Goal: Navigation & Orientation: Find specific page/section

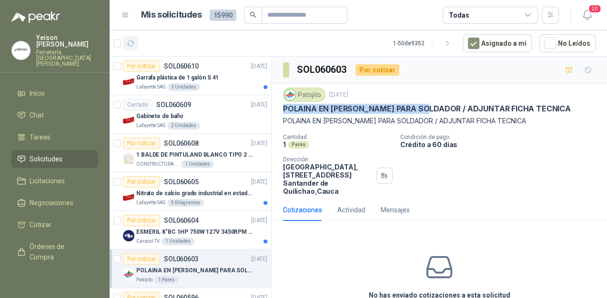
click at [134, 45] on button "button" at bounding box center [130, 43] width 15 height 15
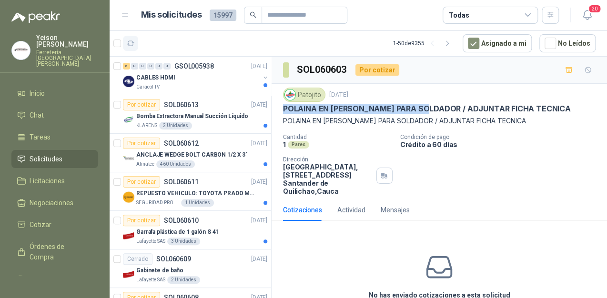
click at [130, 46] on icon "button" at bounding box center [131, 44] width 8 height 8
click at [202, 200] on div "1 Unidades" at bounding box center [197, 203] width 33 height 8
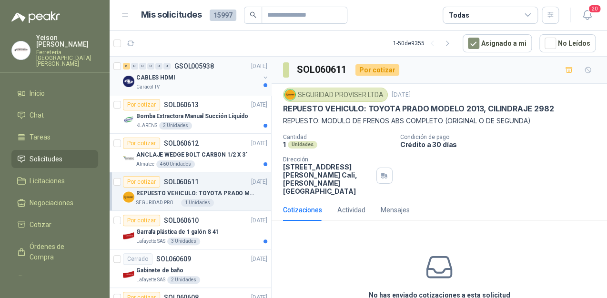
click at [181, 78] on div "CABLES HDMI" at bounding box center [197, 77] width 123 height 11
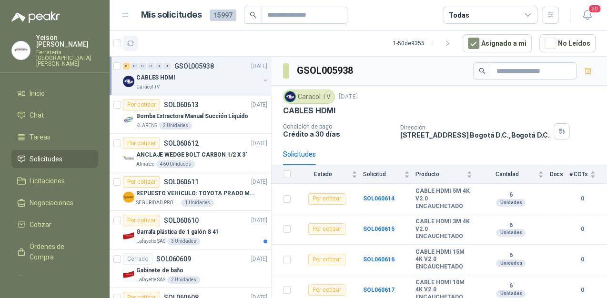
click at [132, 47] on icon "button" at bounding box center [131, 44] width 8 height 8
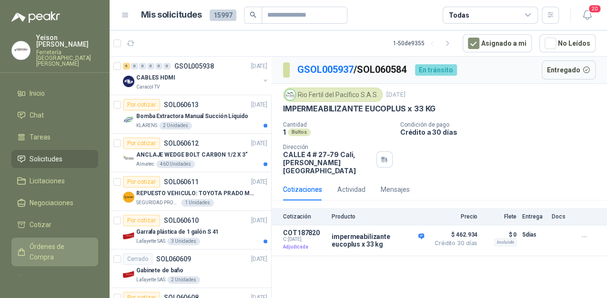
click at [49, 238] on link "Órdenes de Compra" at bounding box center [54, 252] width 87 height 29
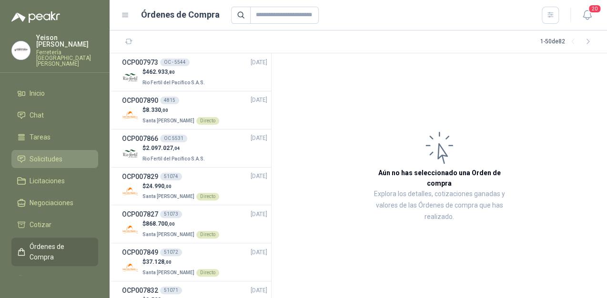
click at [50, 154] on span "Solicitudes" at bounding box center [46, 159] width 33 height 10
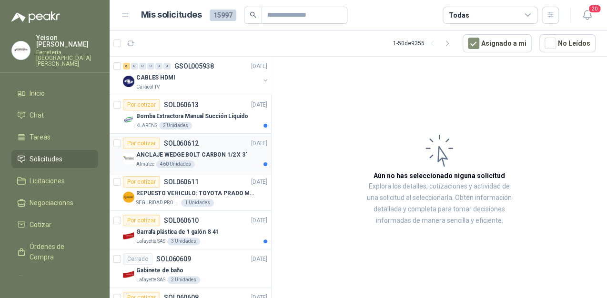
click at [177, 151] on p "ANCLAJE WEDGE BOLT CARBON 1/2 X 3"" at bounding box center [191, 154] width 111 height 9
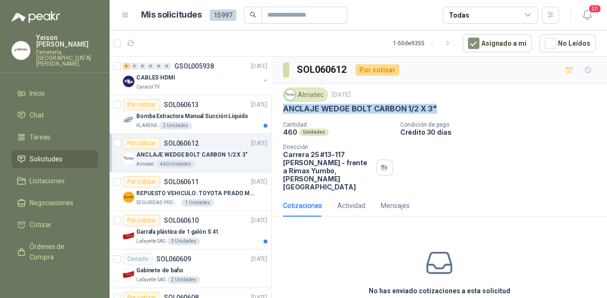
drag, startPoint x: 432, startPoint y: 106, endPoint x: 283, endPoint y: 109, distance: 148.6
click at [283, 109] on p "ANCLAJE WEDGE BOLT CARBON 1/2 X 3"" at bounding box center [360, 109] width 154 height 10
drag, startPoint x: 283, startPoint y: 109, endPoint x: 293, endPoint y: 107, distance: 9.7
copy p "ANCLAJE WEDGE BOLT CARBON 1/2 X 3""
click at [135, 46] on button "button" at bounding box center [130, 43] width 15 height 15
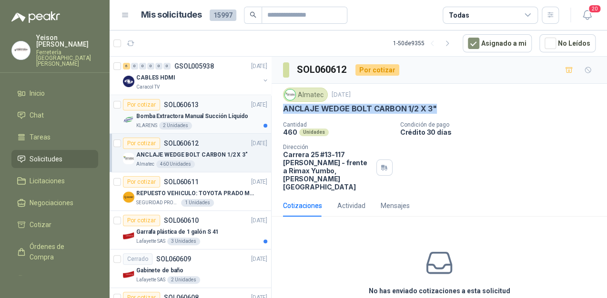
click at [191, 123] on div "KLARENS 2 Unidades" at bounding box center [201, 126] width 131 height 8
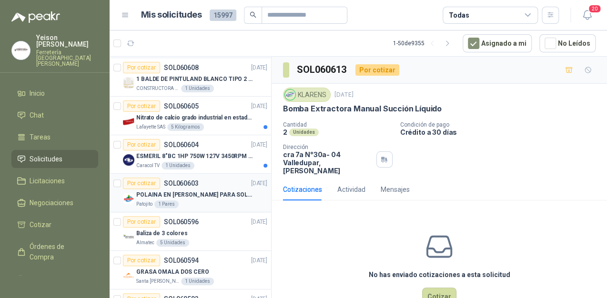
scroll to position [229, 0]
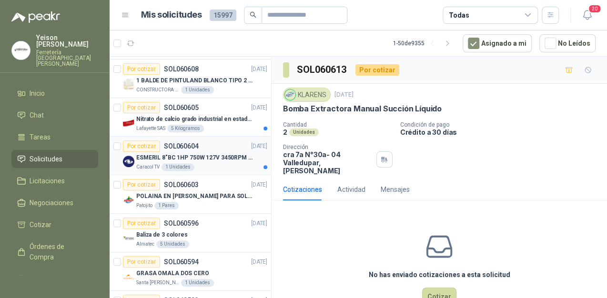
click at [215, 158] on p "ESMERIL 8"BC 1HP 750W 127V 3450RPM URREA" at bounding box center [195, 157] width 119 height 9
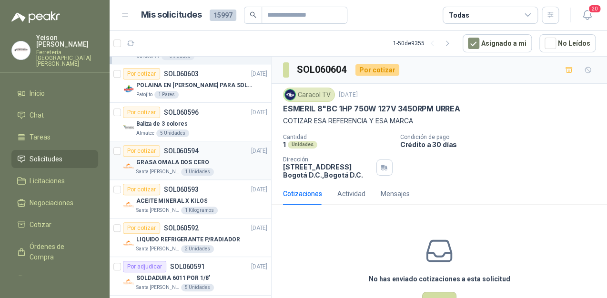
scroll to position [343, 0]
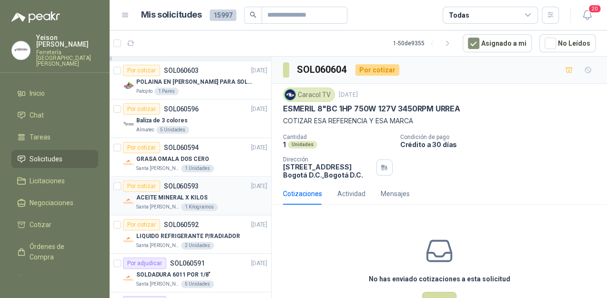
click at [212, 187] on div "Por cotizar SOL060593 08/10/25" at bounding box center [195, 185] width 144 height 11
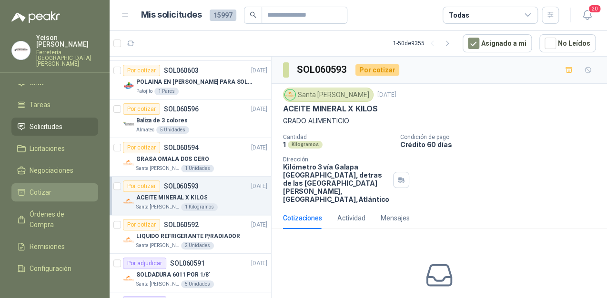
scroll to position [59, 0]
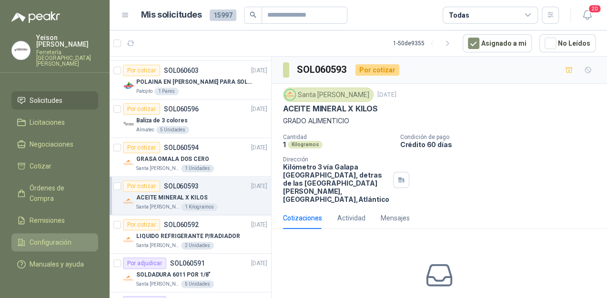
click at [42, 237] on span "Configuración" at bounding box center [51, 242] width 42 height 10
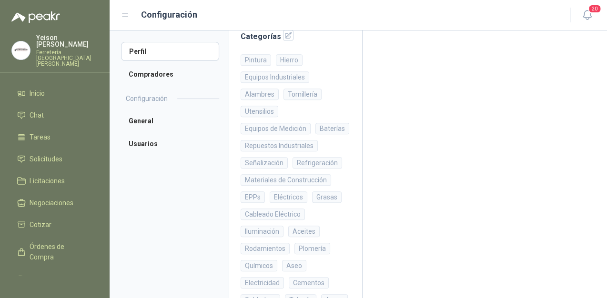
click at [41, 91] on ul "Inicio Chat Tareas Solicitudes Licitaciones Negociaciones Cotizar Órdenes de Co…" at bounding box center [55, 179] width 110 height 191
click at [45, 87] on link "Inicio" at bounding box center [54, 93] width 87 height 18
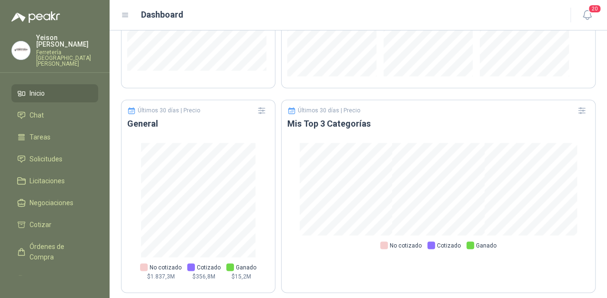
scroll to position [625, 0]
